Goal: Check status: Check status

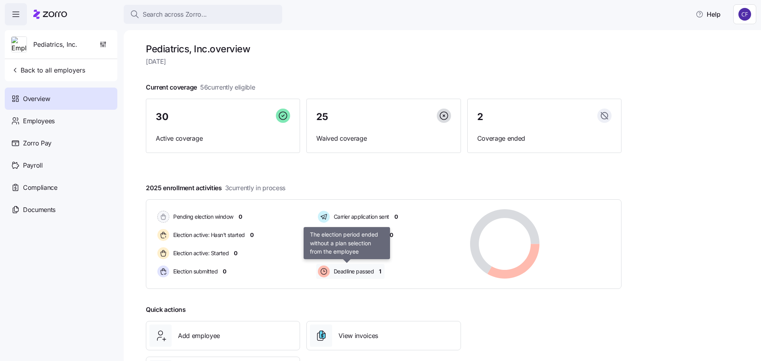
click at [347, 274] on span "Deadline passed" at bounding box center [352, 272] width 43 height 8
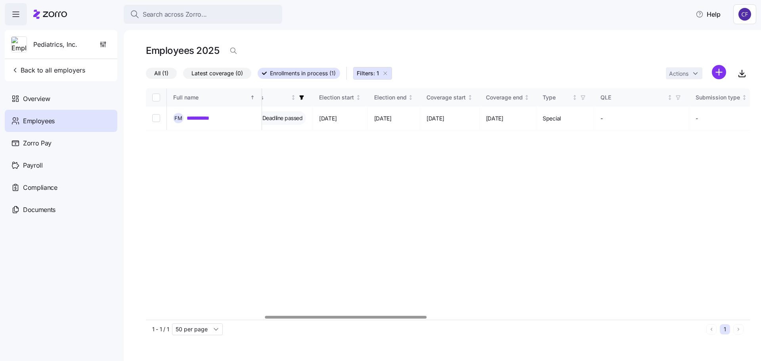
scroll to position [0, 442]
click at [417, 316] on div at bounding box center [345, 317] width 161 height 3
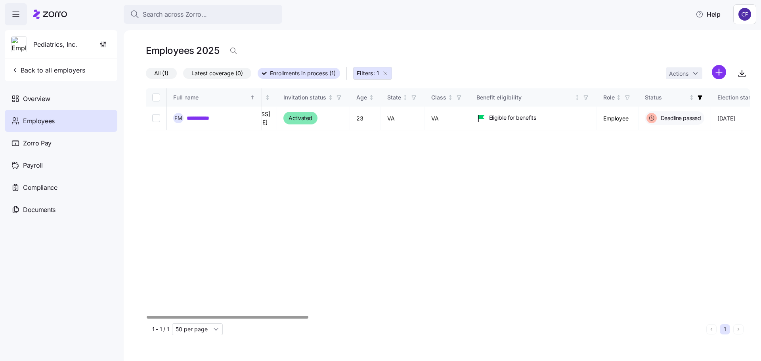
scroll to position [0, 0]
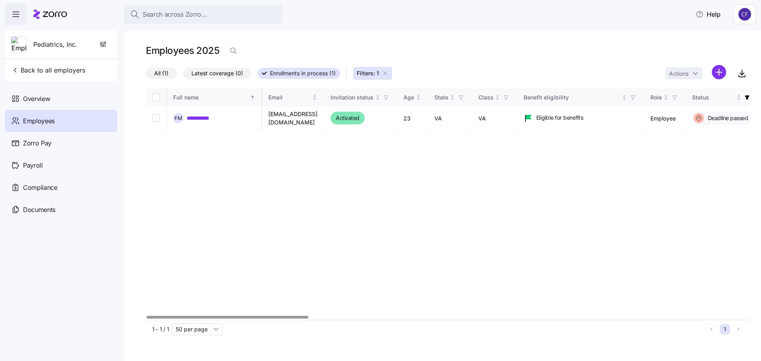
click at [163, 319] on div at bounding box center [227, 317] width 161 height 3
click at [24, 98] on span "Overview" at bounding box center [36, 99] width 27 height 10
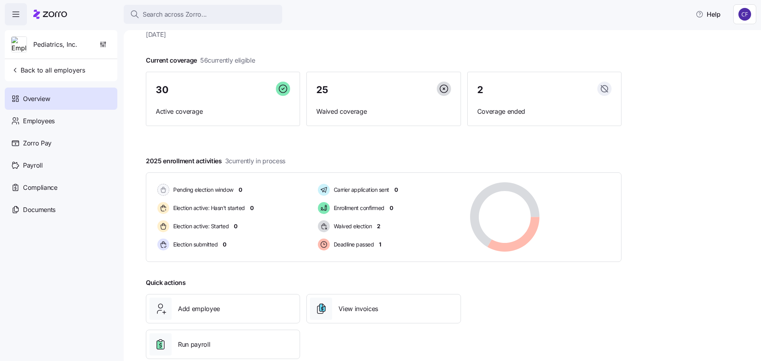
scroll to position [40, 0]
